Goal: Find specific page/section: Find specific page/section

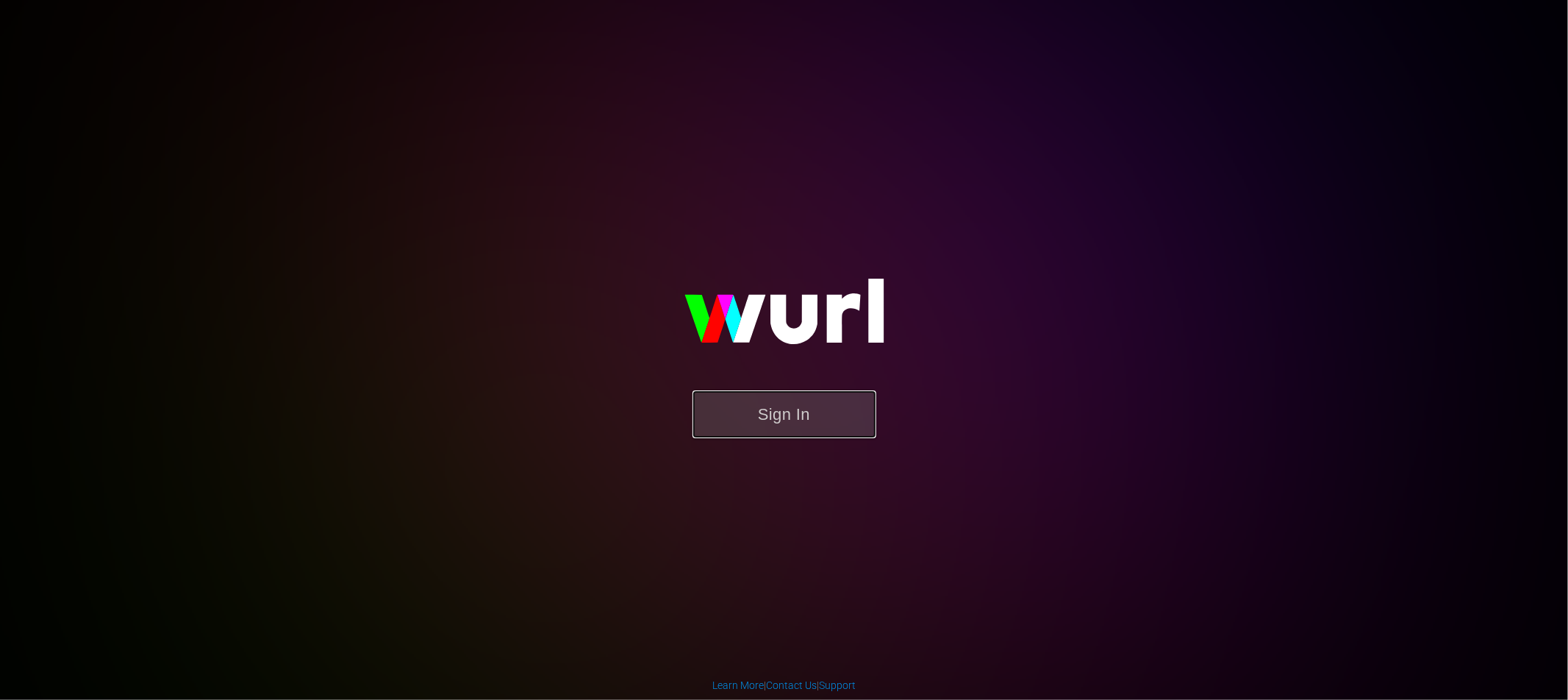
click at [799, 431] on button "Sign In" at bounding box center [784, 414] width 184 height 48
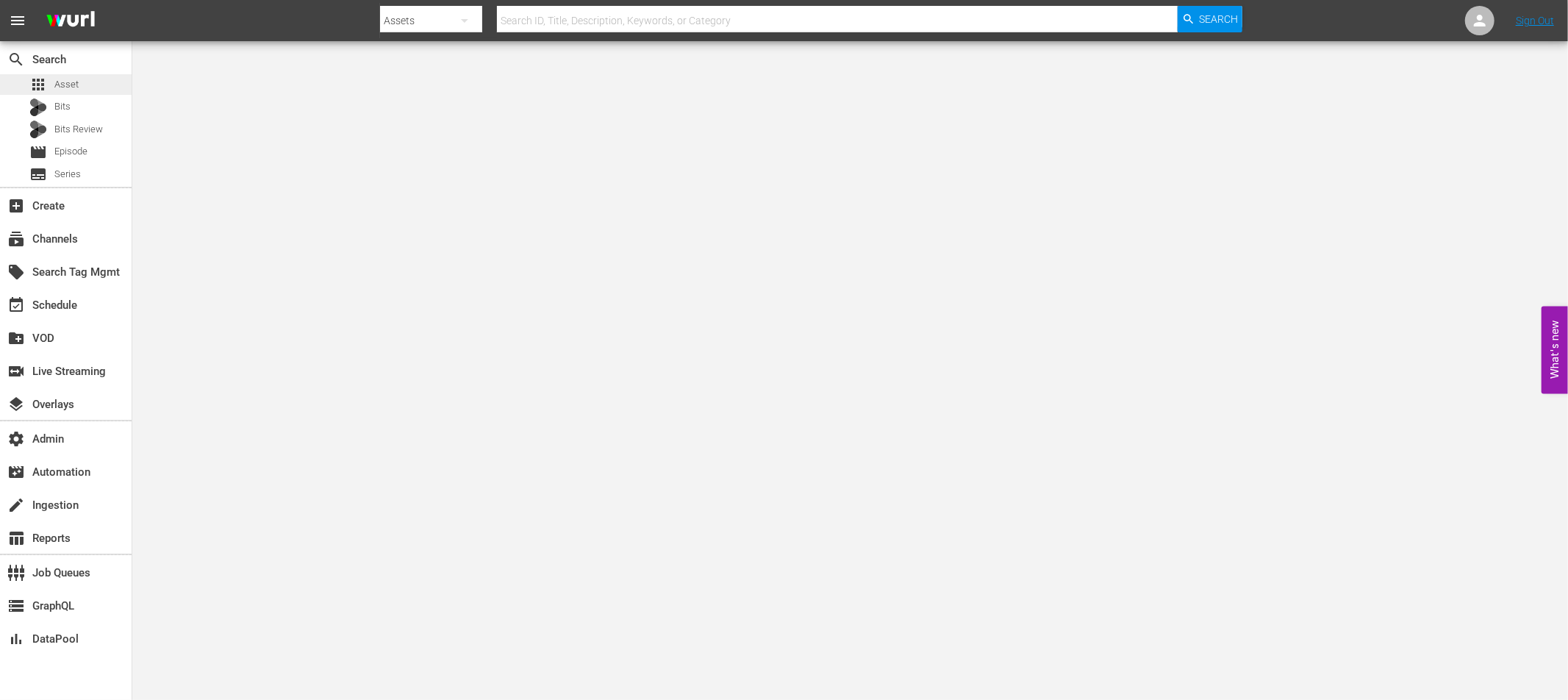
click at [53, 80] on div "apps Asset" at bounding box center [54, 84] width 49 height 21
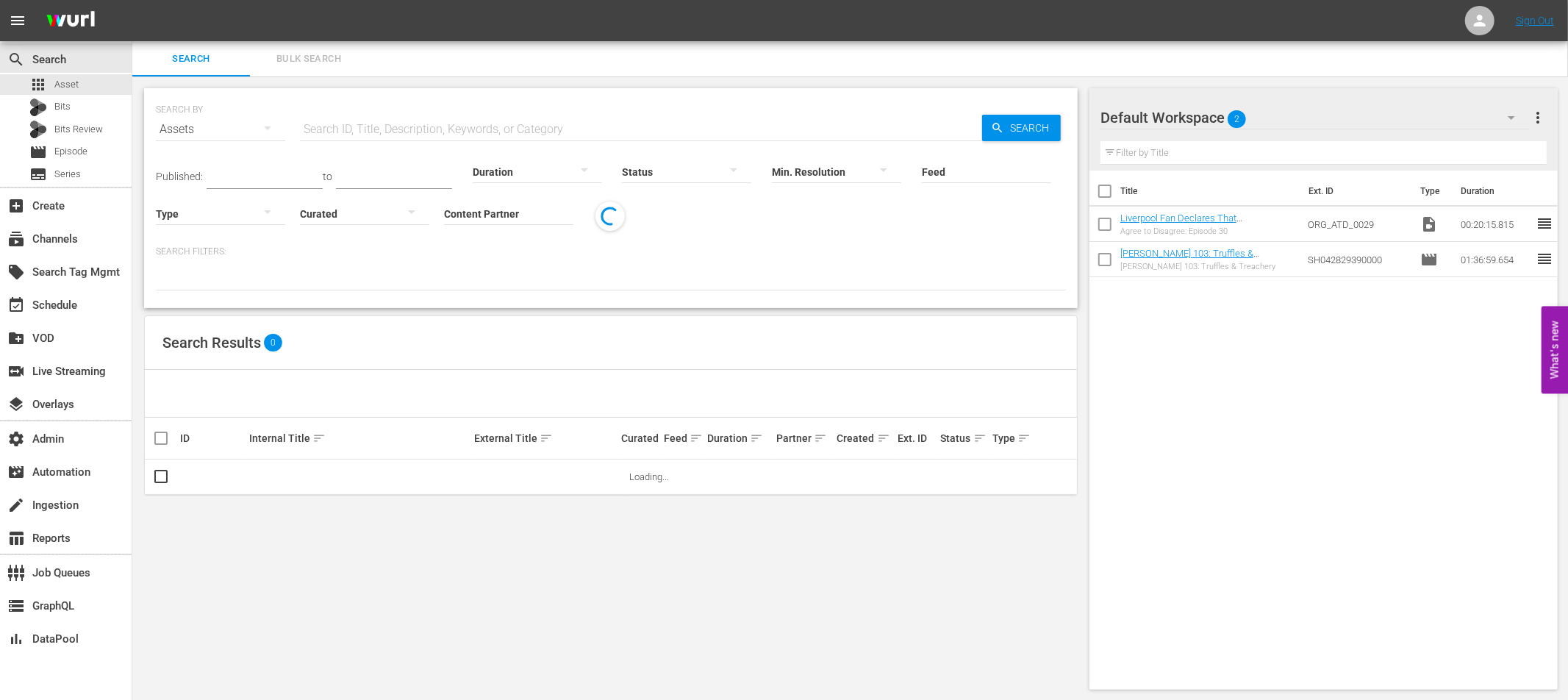
click at [348, 129] on input "text" at bounding box center [640, 129] width 682 height 35
paste input "Pets VS. Everything | Pets VS. Connections"
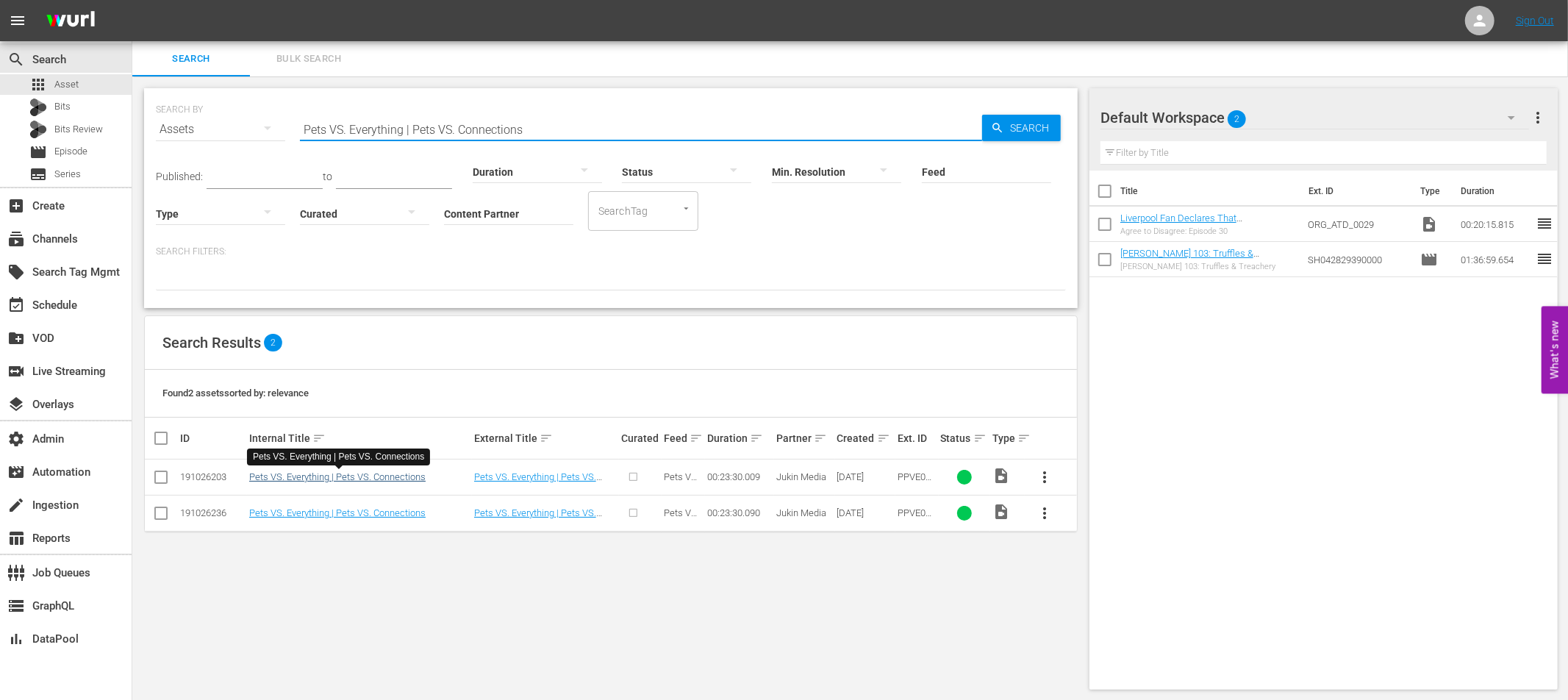
type input "Pets VS. Everything | Pets VS. Connections"
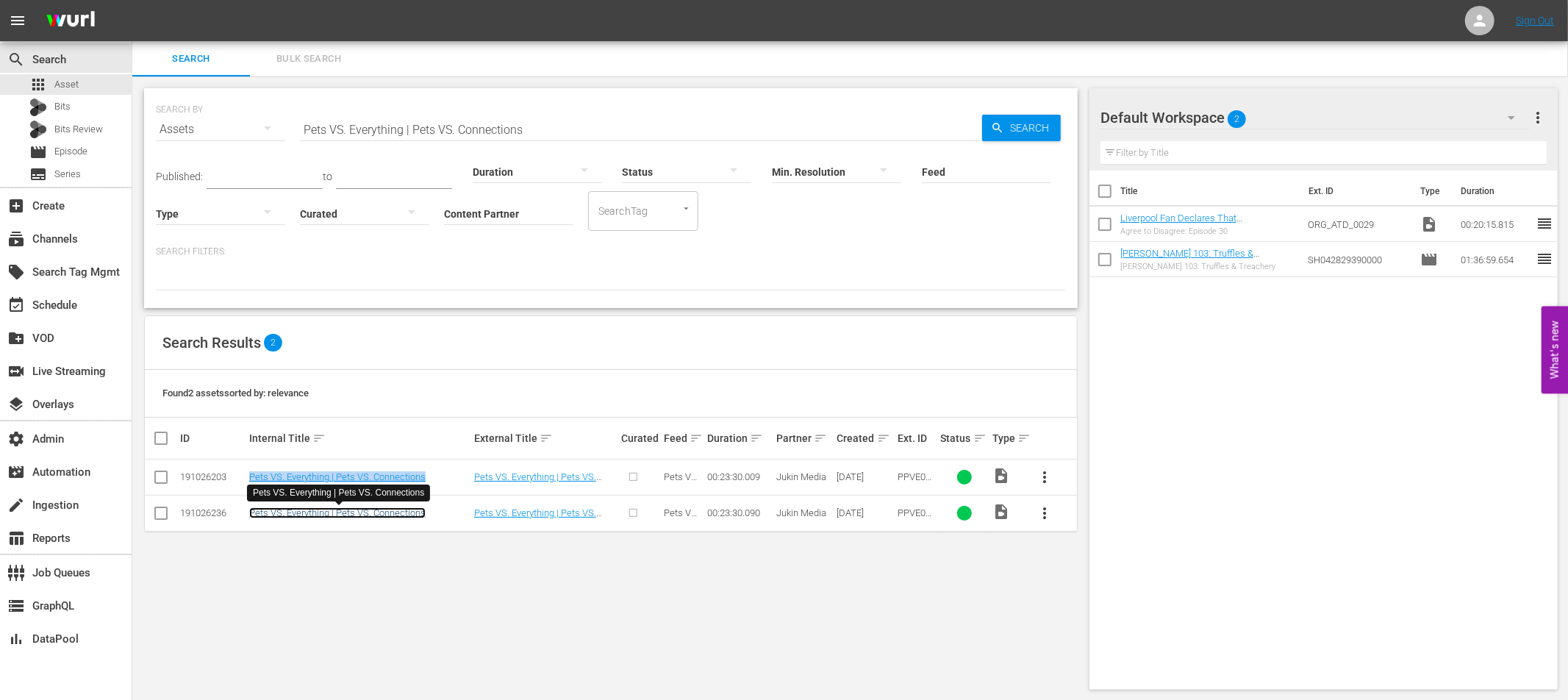
click at [375, 511] on link "Pets VS. Everything | Pets VS. Connections" at bounding box center [337, 512] width 176 height 11
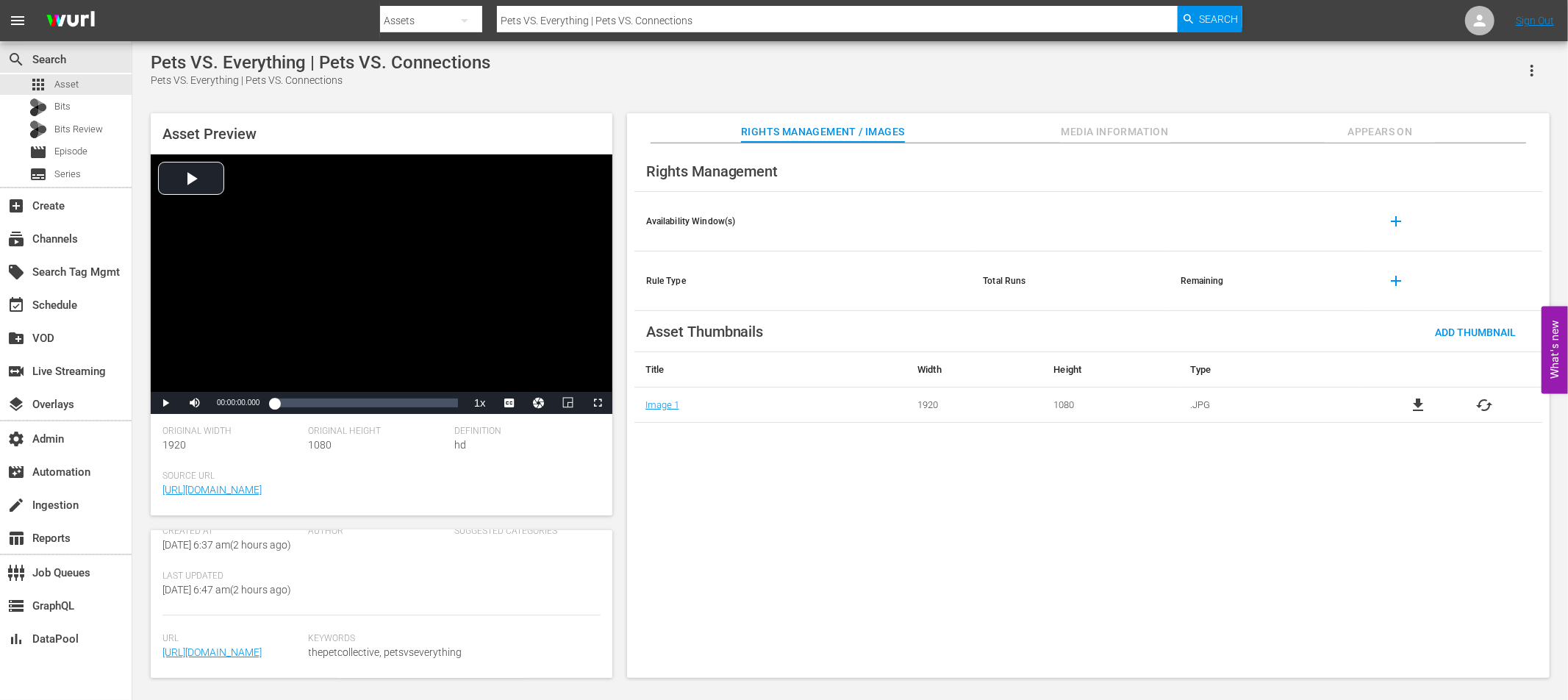
scroll to position [377, 0]
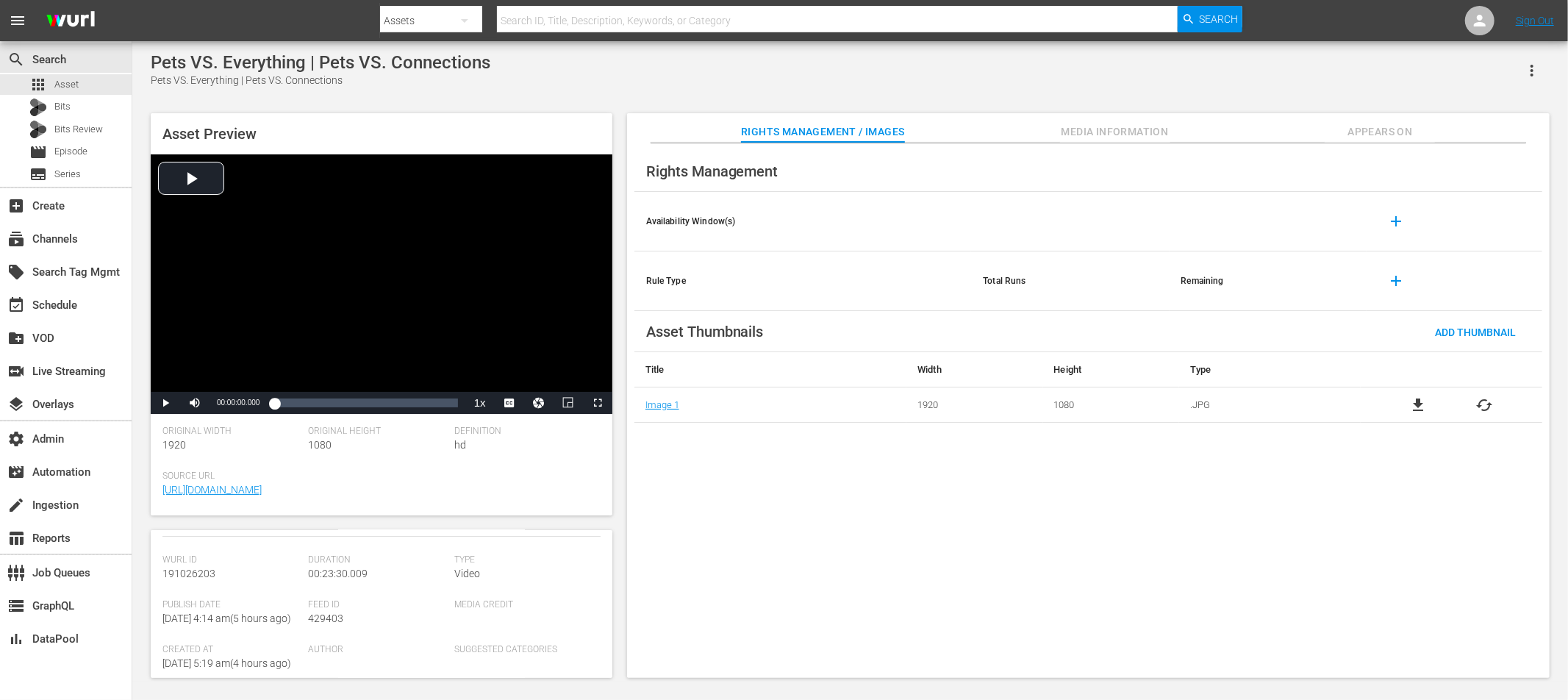
scroll to position [162, 0]
click at [1144, 118] on button "Media Information" at bounding box center [1115, 128] width 110 height 29
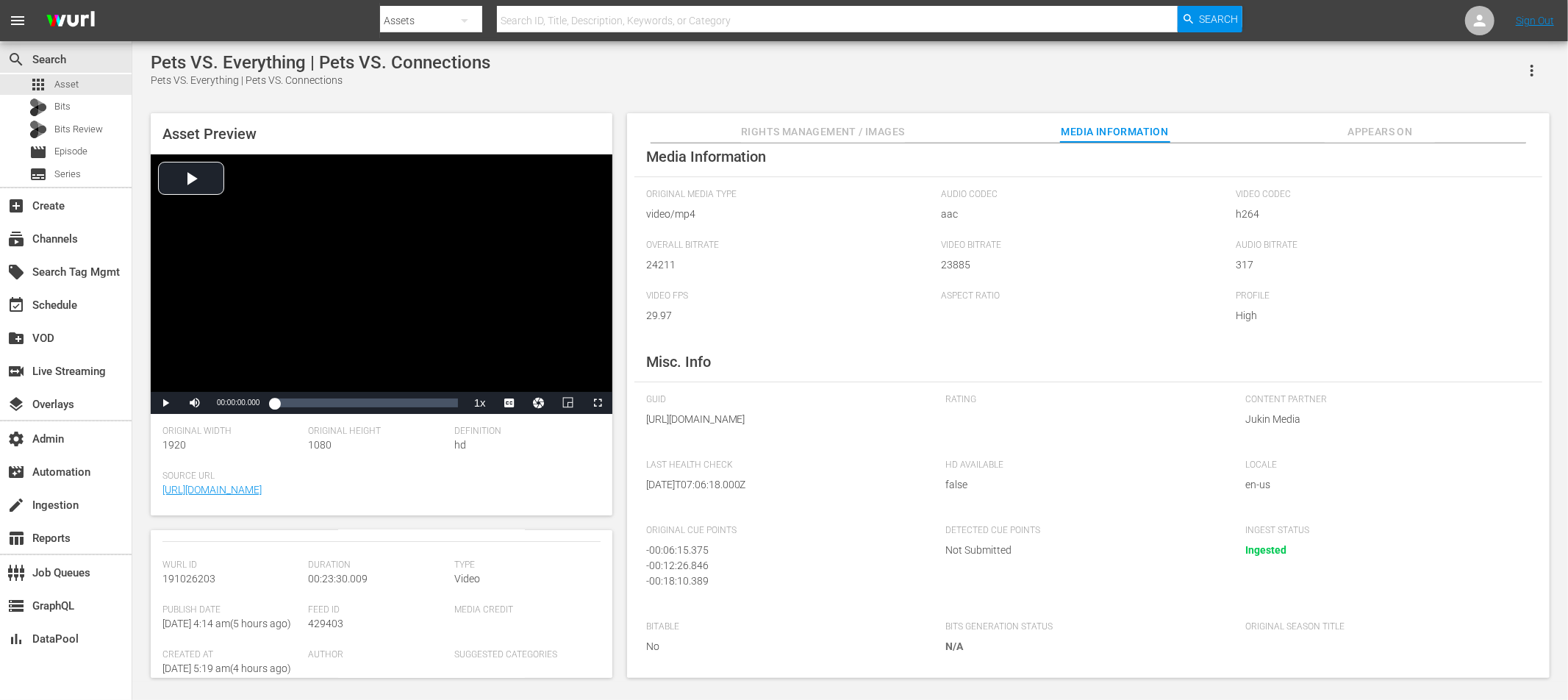
scroll to position [16, 0]
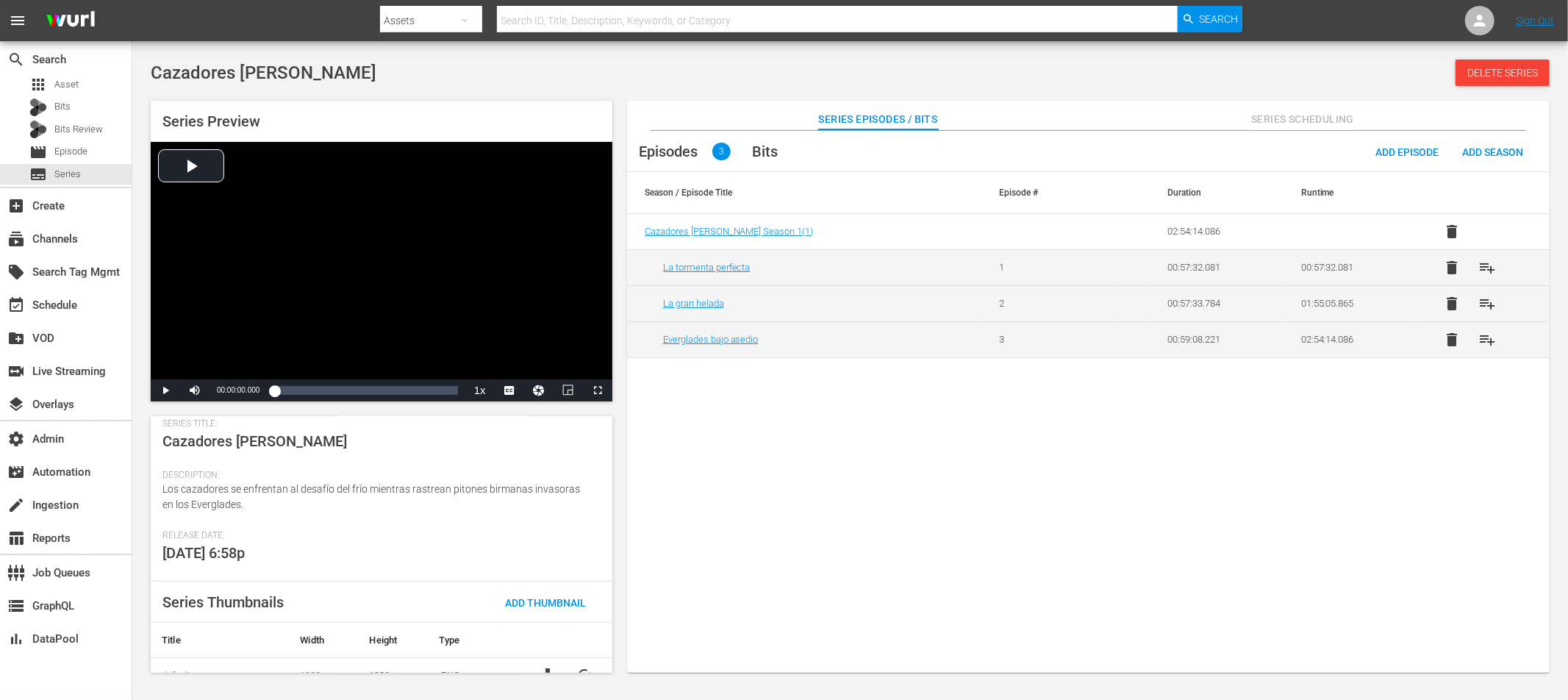
scroll to position [222, 0]
